Goal: Task Accomplishment & Management: Use online tool/utility

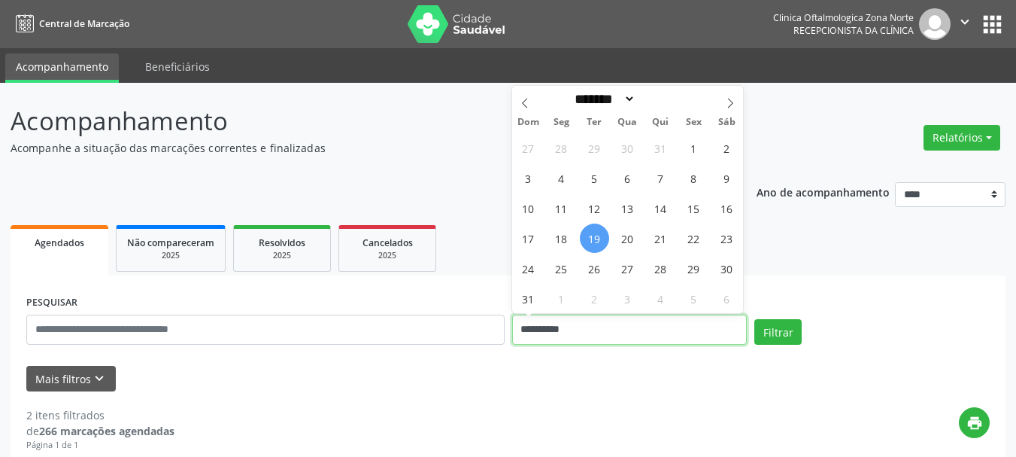
click at [542, 324] on input "**********" at bounding box center [629, 329] width 235 height 30
click at [590, 247] on span "19" at bounding box center [594, 237] width 29 height 29
type input "**********"
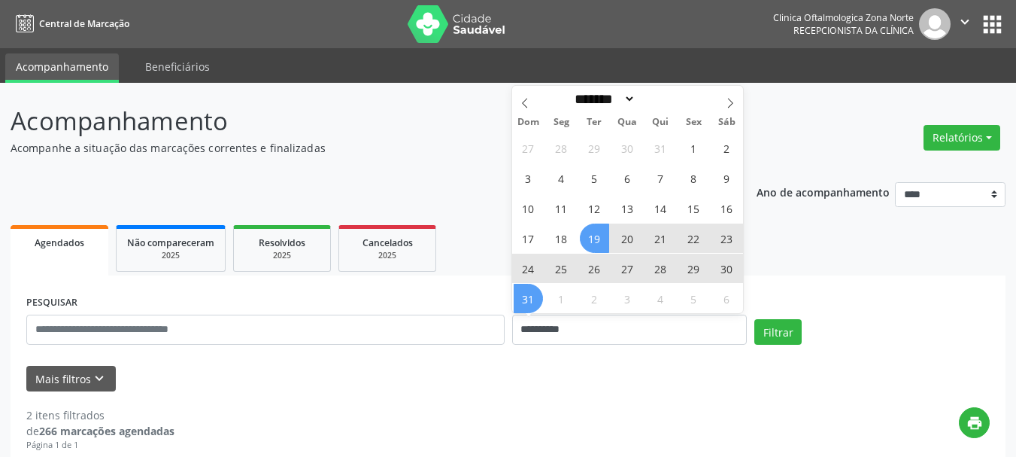
drag, startPoint x: 528, startPoint y: 291, endPoint x: 460, endPoint y: 300, distance: 69.0
click at [527, 291] on span "31" at bounding box center [528, 298] width 29 height 29
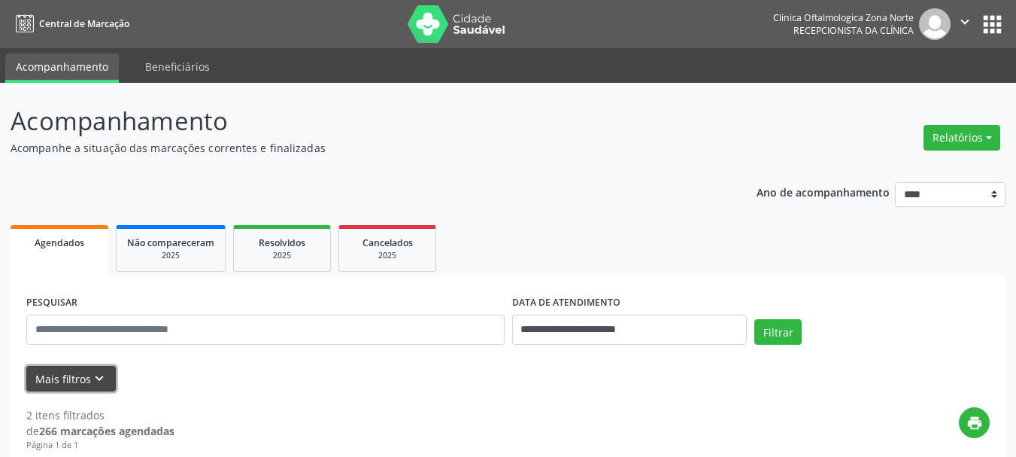
click at [99, 369] on button "Mais filtros keyboard_arrow_down" at bounding box center [70, 379] width 89 height 26
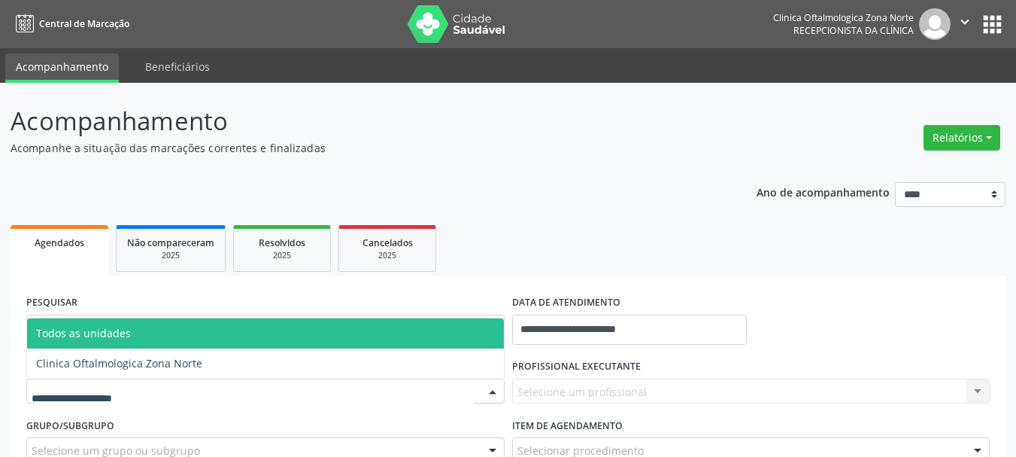
click at [393, 390] on div at bounding box center [265, 391] width 478 height 26
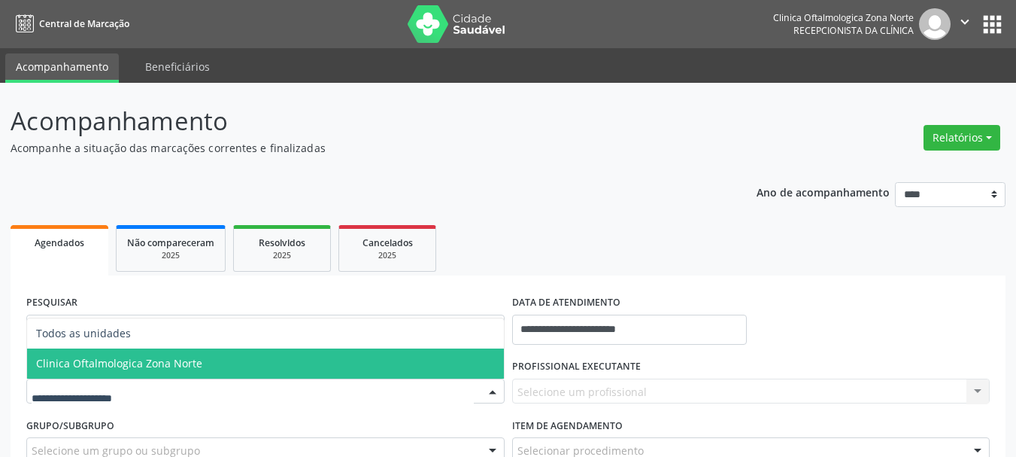
click at [383, 374] on span "Clinica Oftalmologica Zona Norte" at bounding box center [265, 363] width 477 height 30
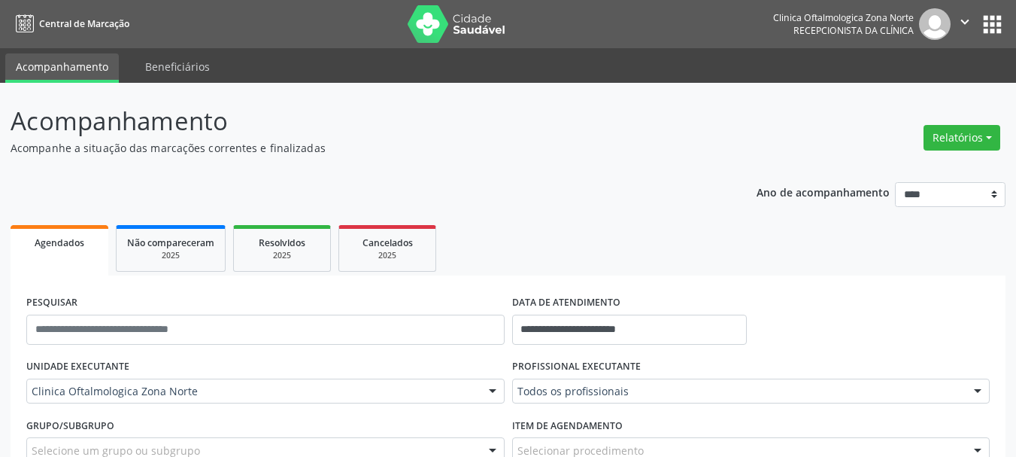
click at [599, 371] on label "PROFISSIONAL EXECUTANTE" at bounding box center [576, 366] width 129 height 23
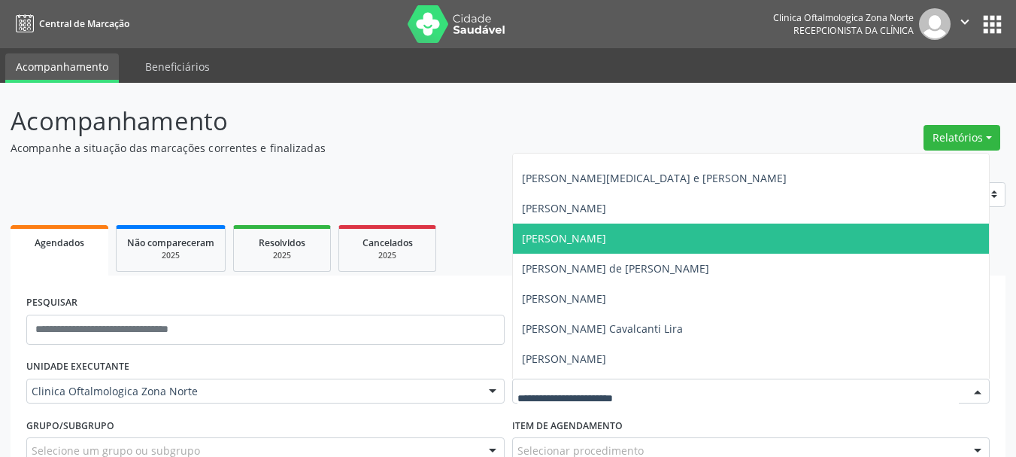
scroll to position [75, 0]
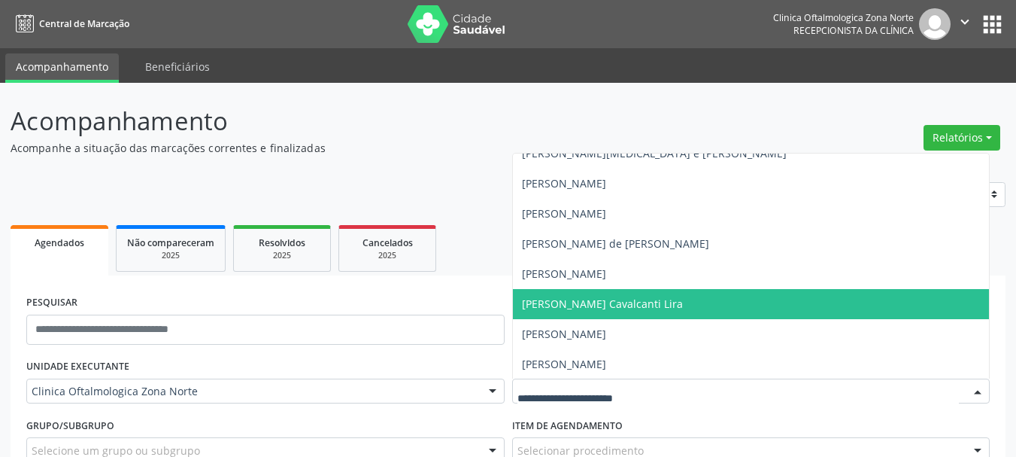
click at [591, 300] on span "[PERSON_NAME] Cavalcanti Lira" at bounding box center [602, 303] width 161 height 14
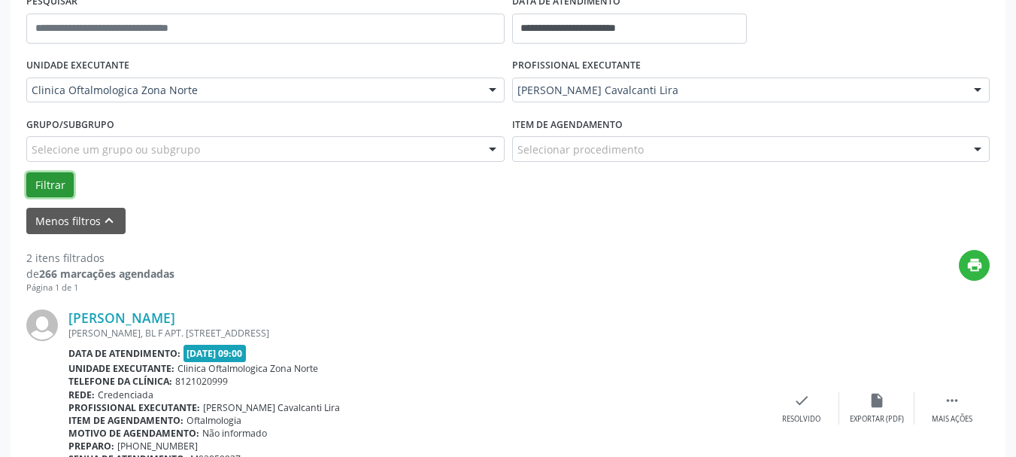
click at [68, 178] on button "Filtrar" at bounding box center [49, 185] width 47 height 26
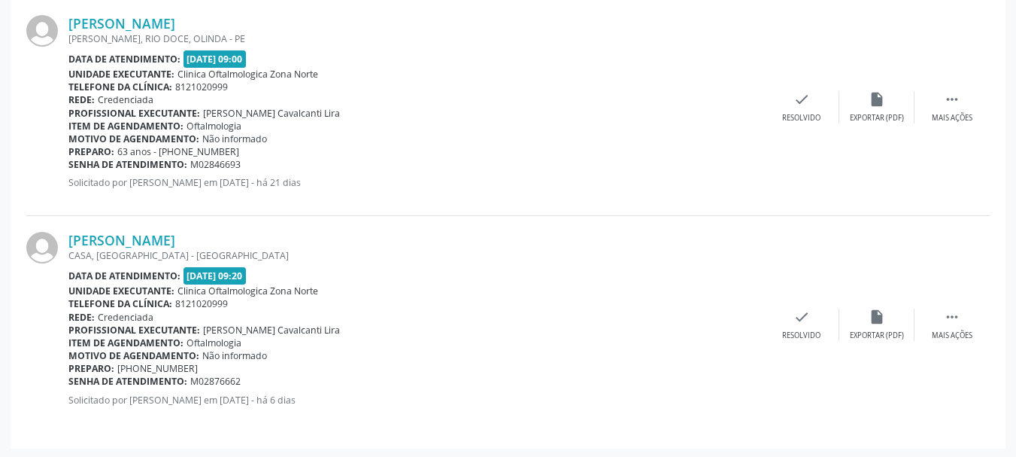
scroll to position [1057, 0]
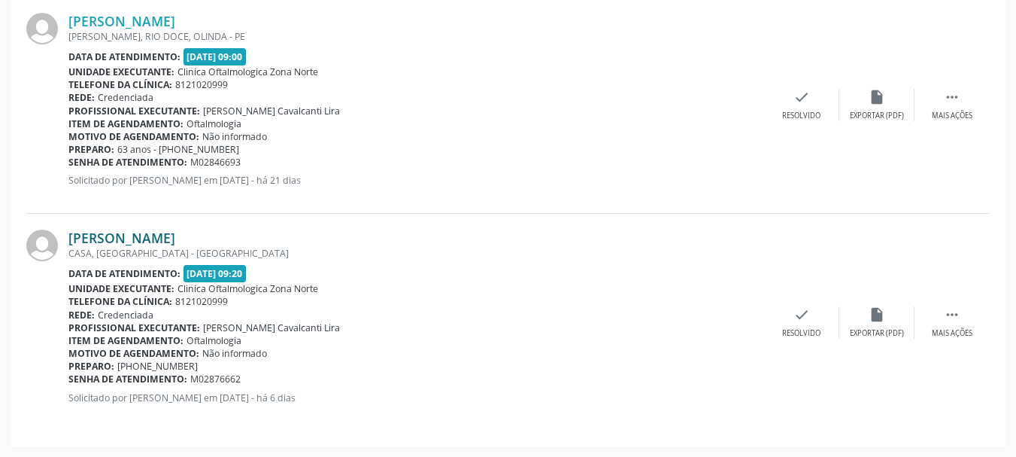
copy link "[PERSON_NAME]"
drag, startPoint x: 253, startPoint y: 244, endPoint x: 72, endPoint y: 234, distance: 181.6
click at [72, 234] on div "[PERSON_NAME]" at bounding box center [416, 237] width 696 height 17
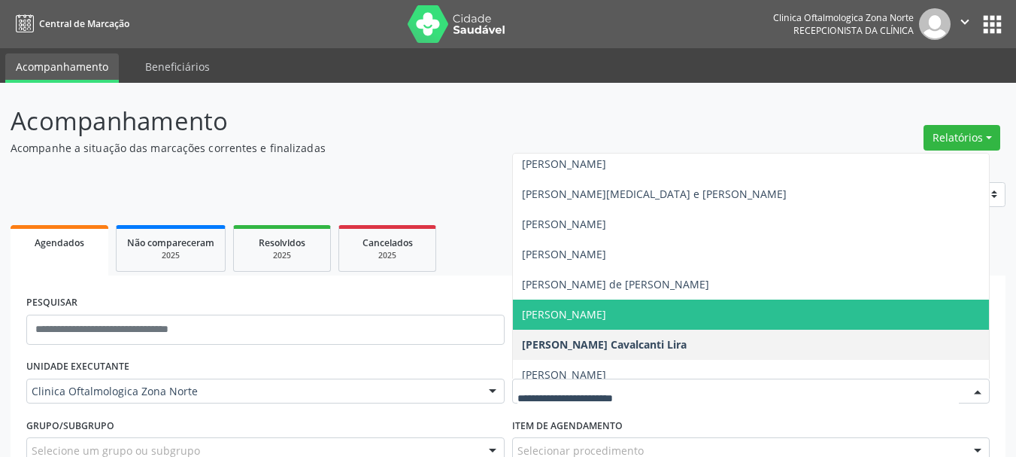
scroll to position [0, 0]
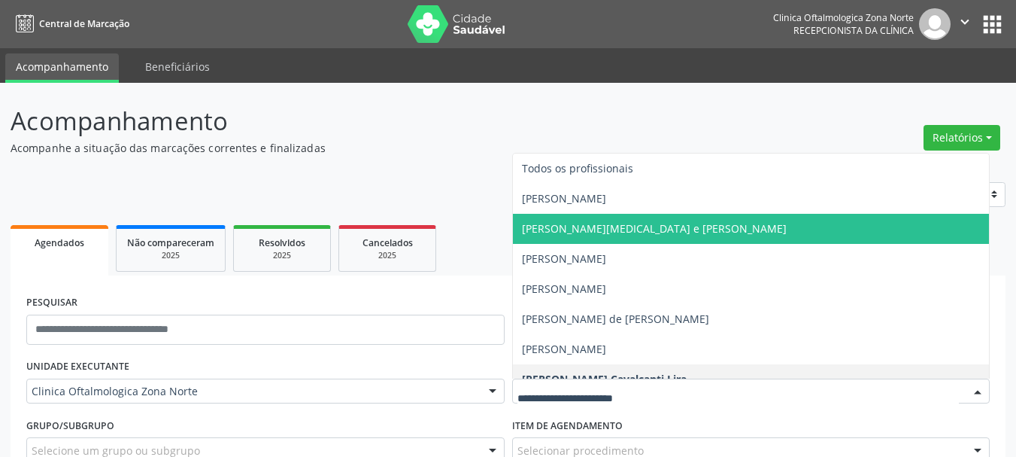
click at [589, 226] on span "[PERSON_NAME][MEDICAL_DATA] e [PERSON_NAME]" at bounding box center [654, 228] width 265 height 14
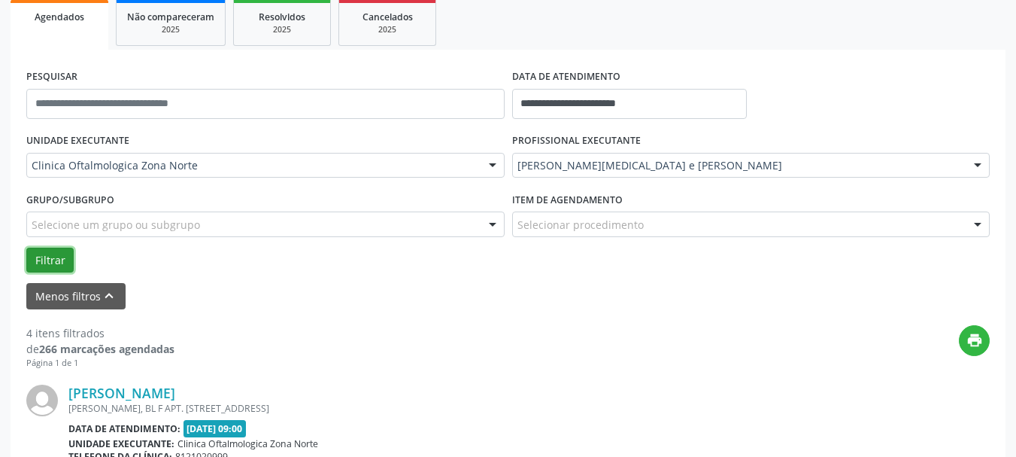
click at [60, 267] on button "Filtrar" at bounding box center [49, 260] width 47 height 26
